Goal: Information Seeking & Learning: Learn about a topic

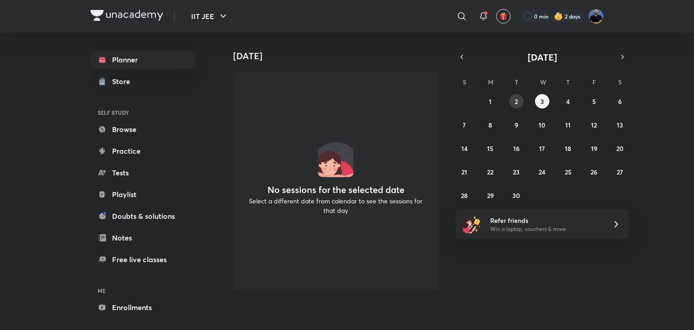
click at [520, 106] on button "2" at bounding box center [516, 101] width 14 height 14
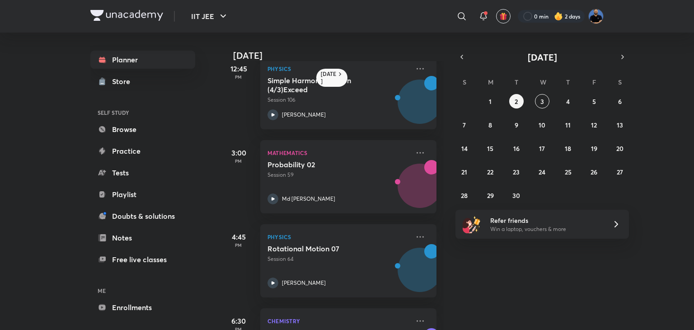
scroll to position [502, 0]
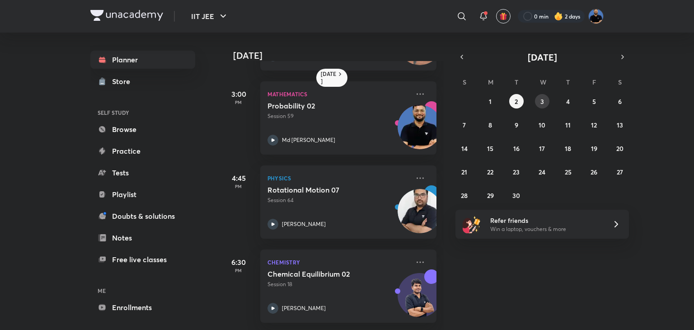
click at [540, 98] on abbr "3" at bounding box center [542, 101] width 4 height 9
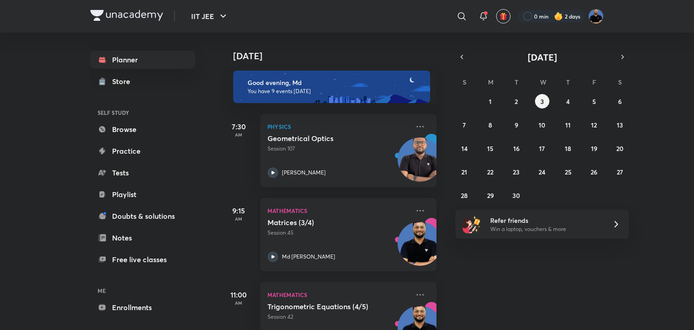
scroll to position [544, 0]
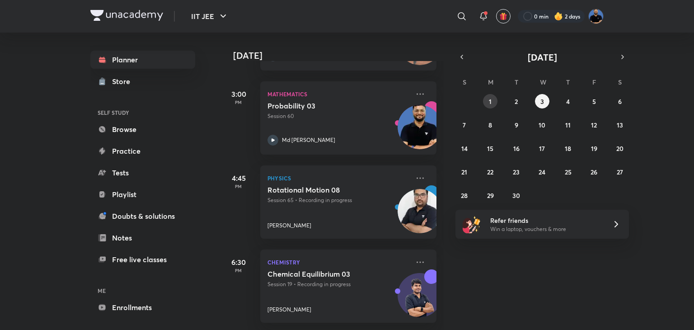
click at [490, 103] on abbr "1" at bounding box center [490, 101] width 3 height 9
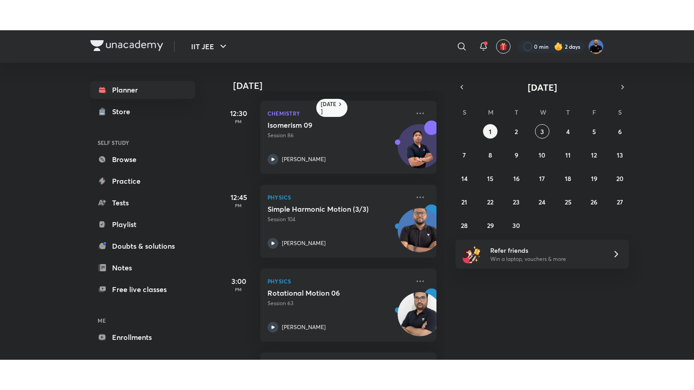
scroll to position [502, 0]
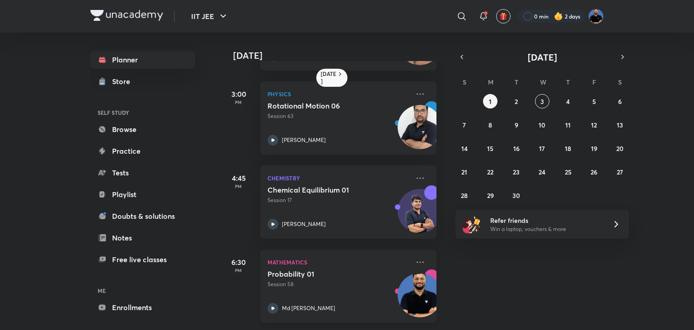
click at [299, 290] on div "Probability 01 Session 58 Md [PERSON_NAME]" at bounding box center [339, 291] width 142 height 44
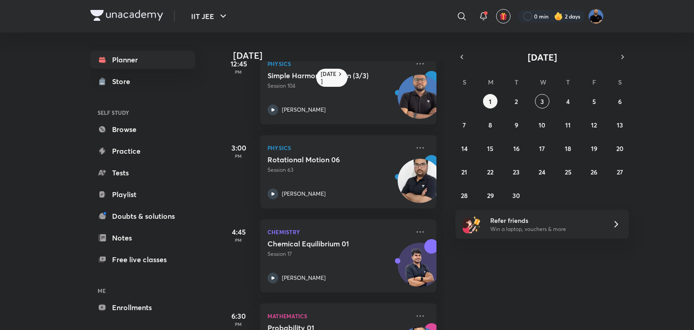
scroll to position [502, 0]
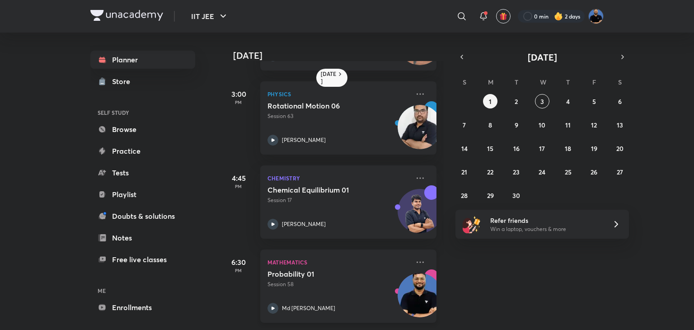
click at [298, 280] on p "Session 58" at bounding box center [339, 284] width 142 height 8
click at [512, 98] on button "2" at bounding box center [516, 101] width 14 height 14
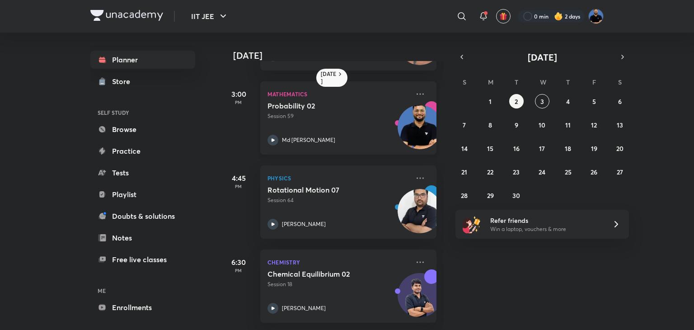
click at [303, 113] on div "Probability 02 Session 59 Md [PERSON_NAME]" at bounding box center [339, 123] width 142 height 44
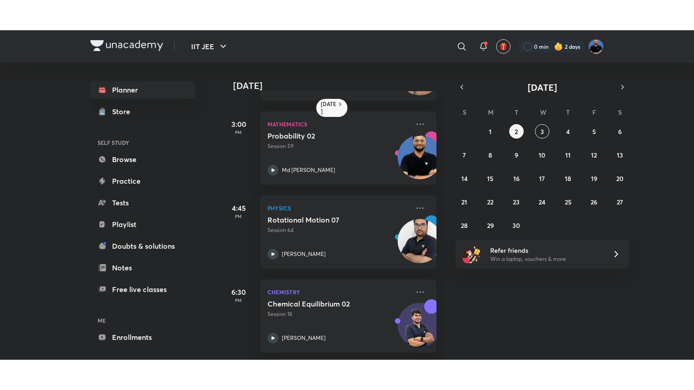
scroll to position [441, 0]
